Goal: Check status: Check status

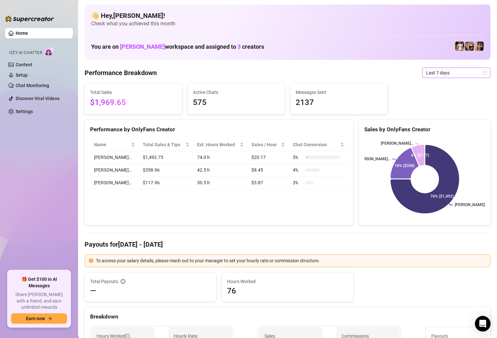
click at [450, 75] on span "Last 7 days" at bounding box center [456, 73] width 60 height 10
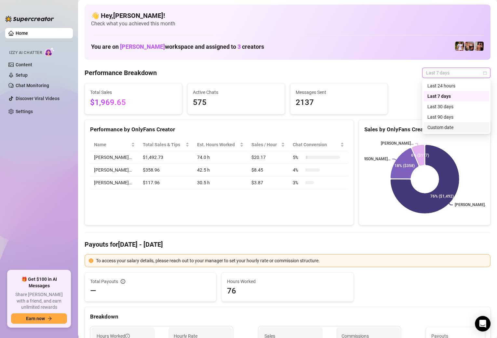
click at [437, 126] on div "Custom date" at bounding box center [456, 127] width 58 height 7
click at [437, 126] on body "Home Izzy AI Chatter Content Setup Chat Monitoring Discover Viral Videos Settin…" at bounding box center [248, 169] width 497 height 338
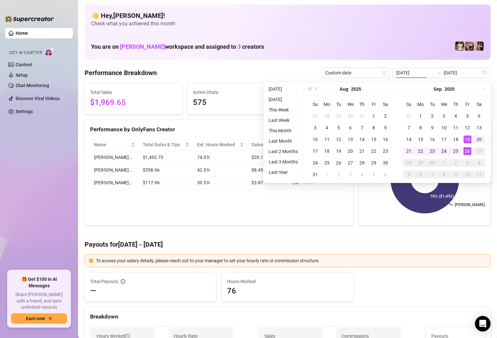
type input "[DATE]"
click at [470, 150] on div "26" at bounding box center [467, 151] width 8 height 8
type input "[DATE]"
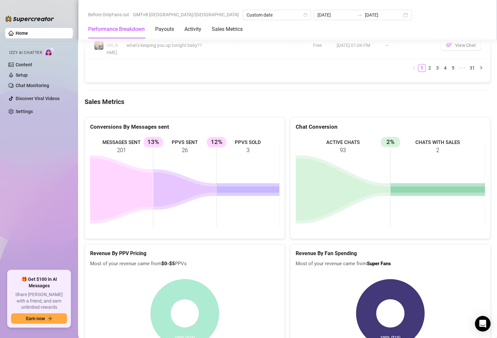
scroll to position [894, 0]
